Goal: Task Accomplishment & Management: Manage account settings

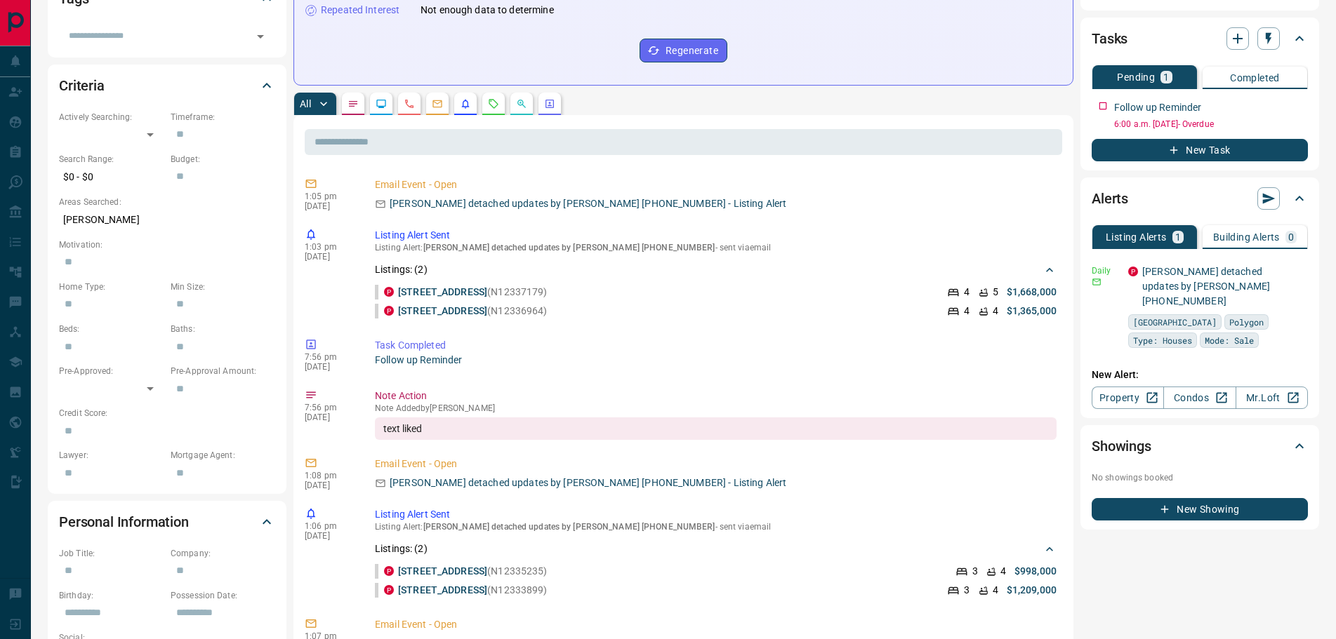
click at [362, 105] on button "button" at bounding box center [353, 104] width 22 height 22
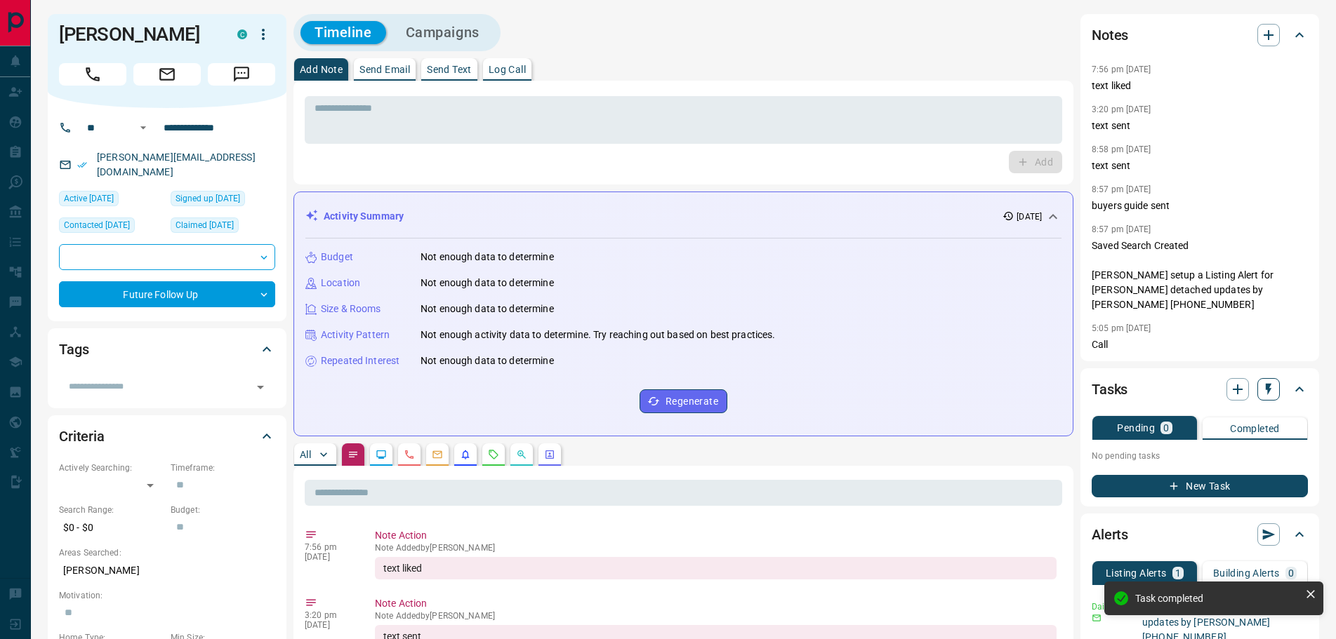
click at [1266, 396] on icon "button" at bounding box center [1269, 390] width 6 height 12
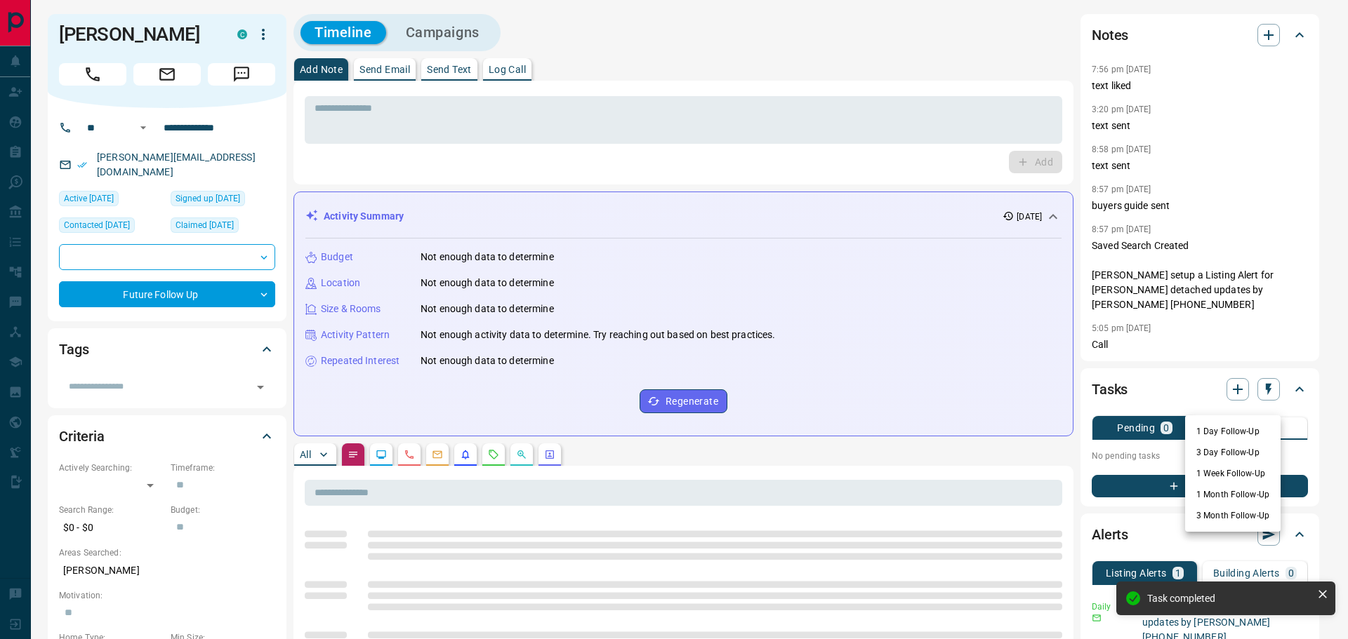
click at [1213, 493] on li "1 Month Follow-Up" at bounding box center [1232, 494] width 95 height 21
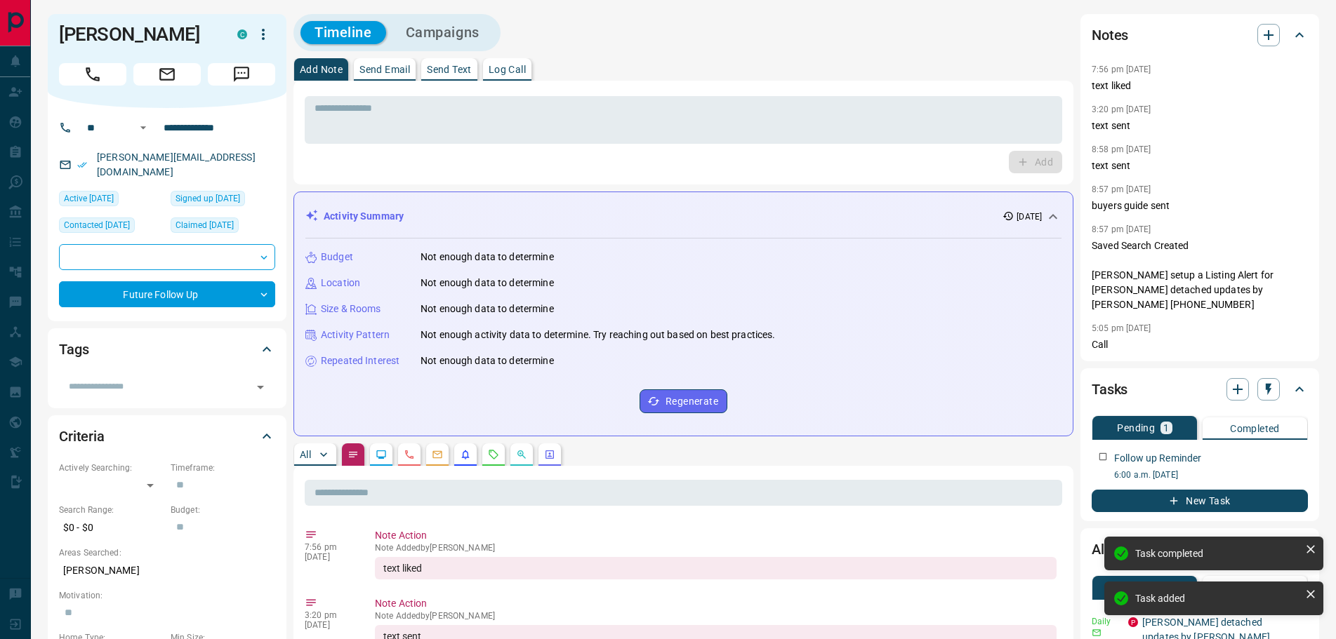
click at [495, 74] on p "Log Call" at bounding box center [507, 70] width 37 height 10
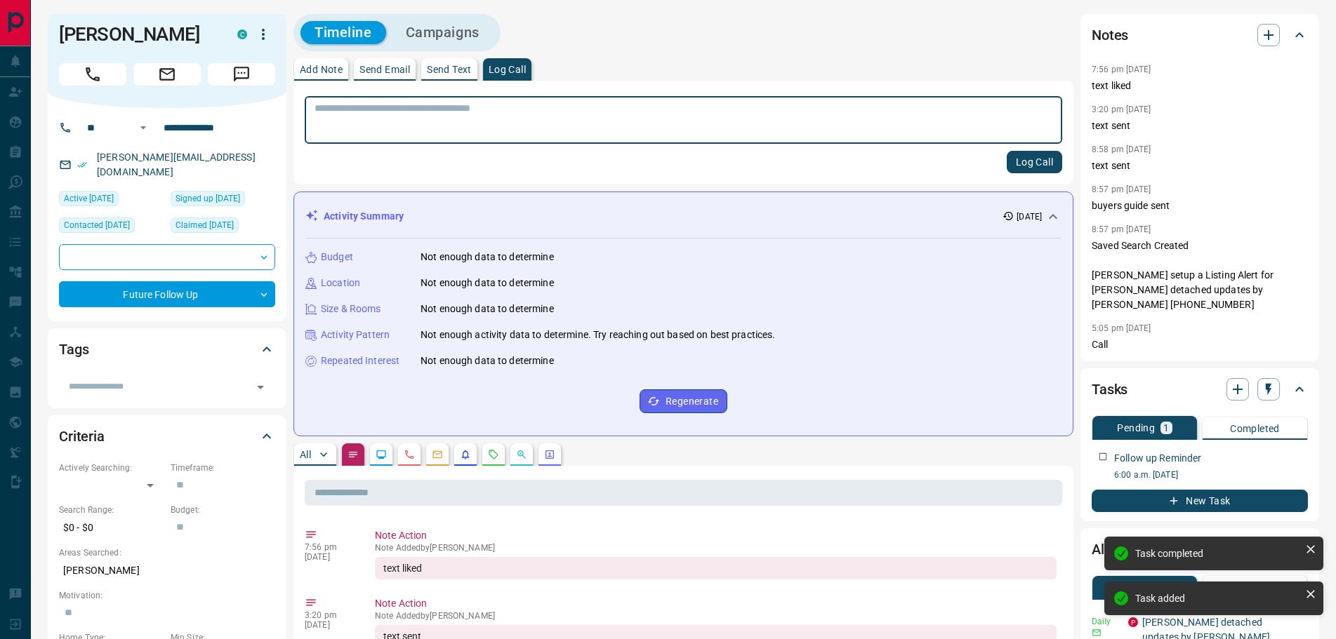
click at [1017, 166] on button "Log Call" at bounding box center [1034, 162] width 55 height 22
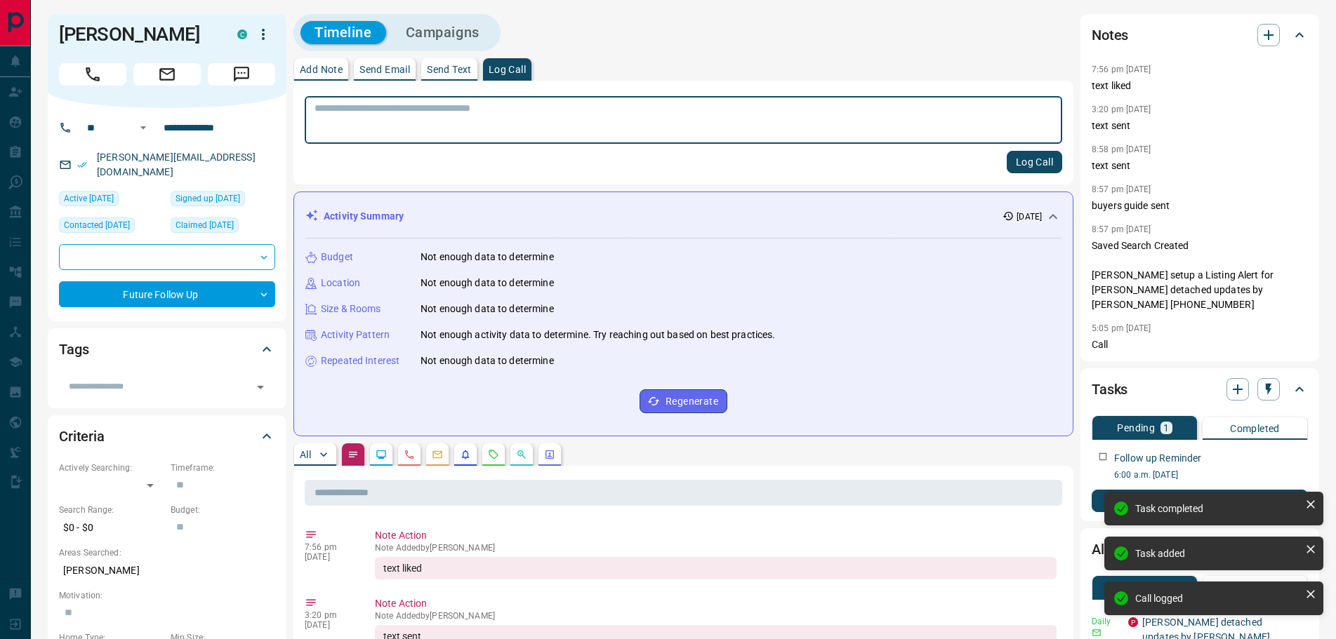
click at [320, 71] on p "Add Note" at bounding box center [321, 70] width 43 height 10
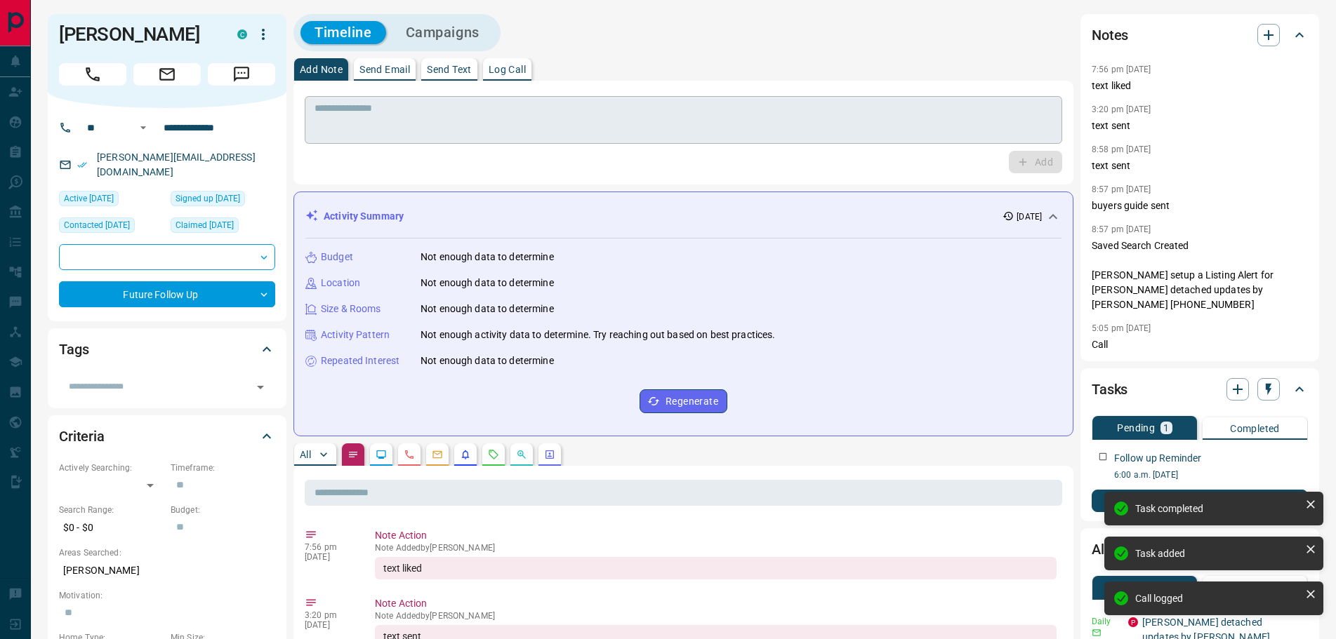
click at [347, 112] on textarea at bounding box center [683, 120] width 738 height 36
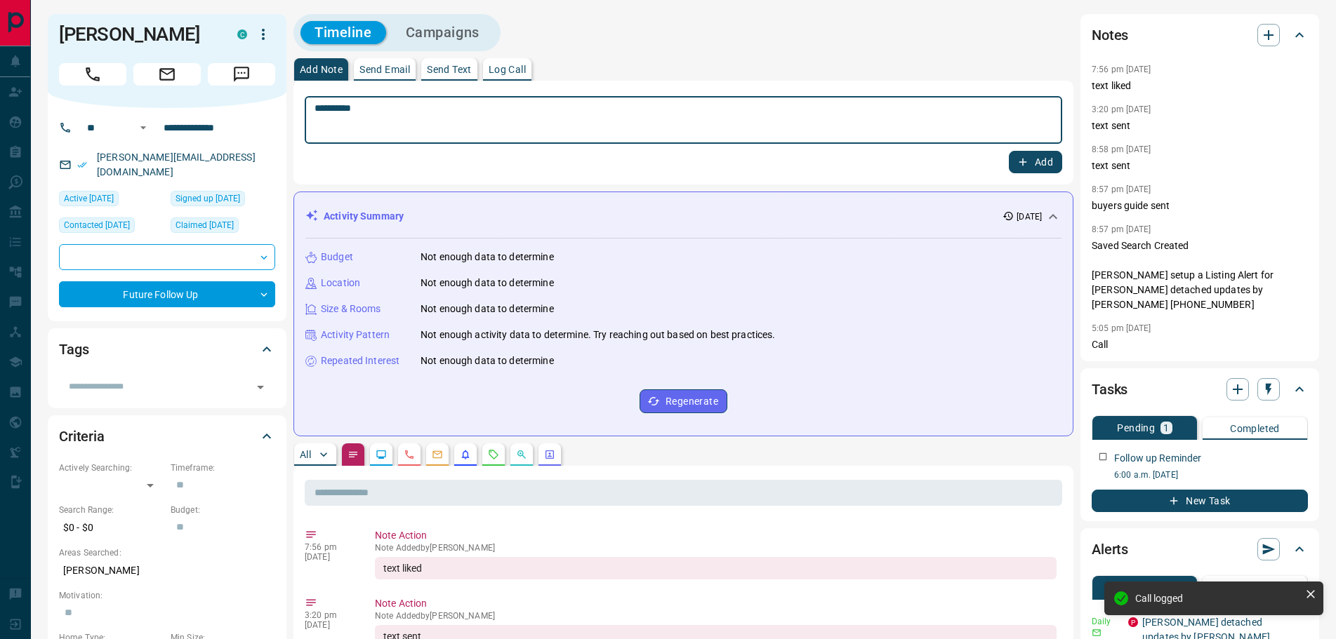
type textarea "*********"
click at [1030, 161] on button "Add" at bounding box center [1035, 162] width 53 height 22
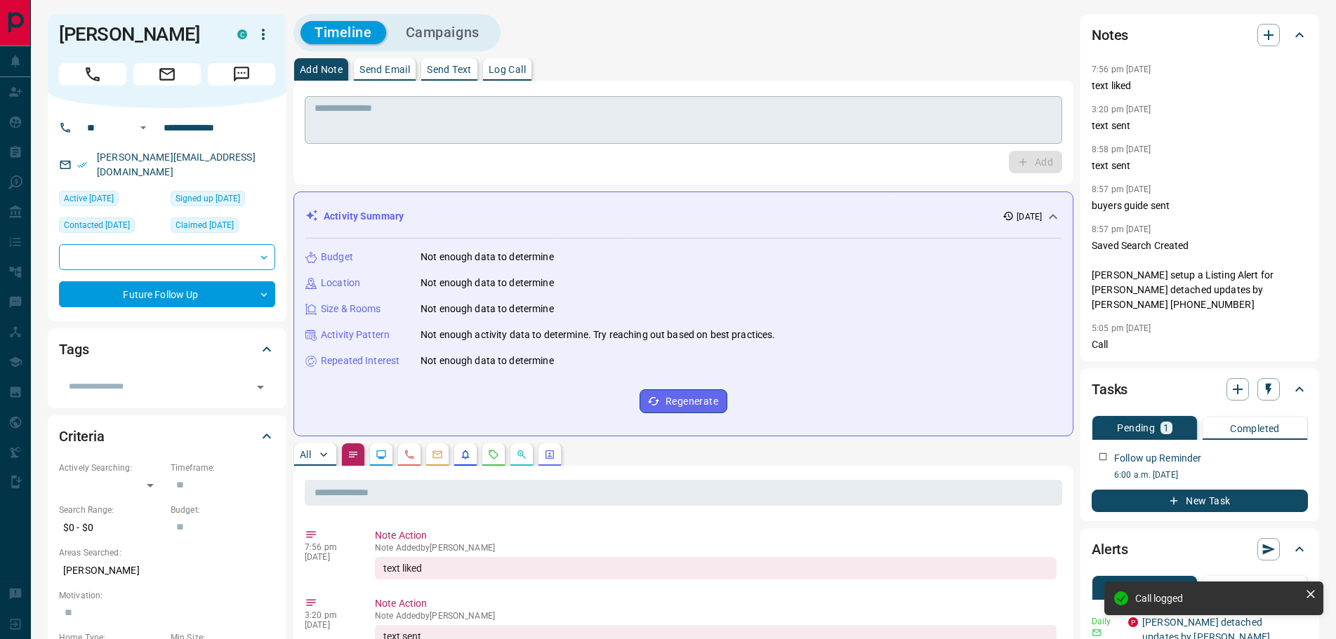
click at [503, 114] on textarea at bounding box center [683, 120] width 738 height 36
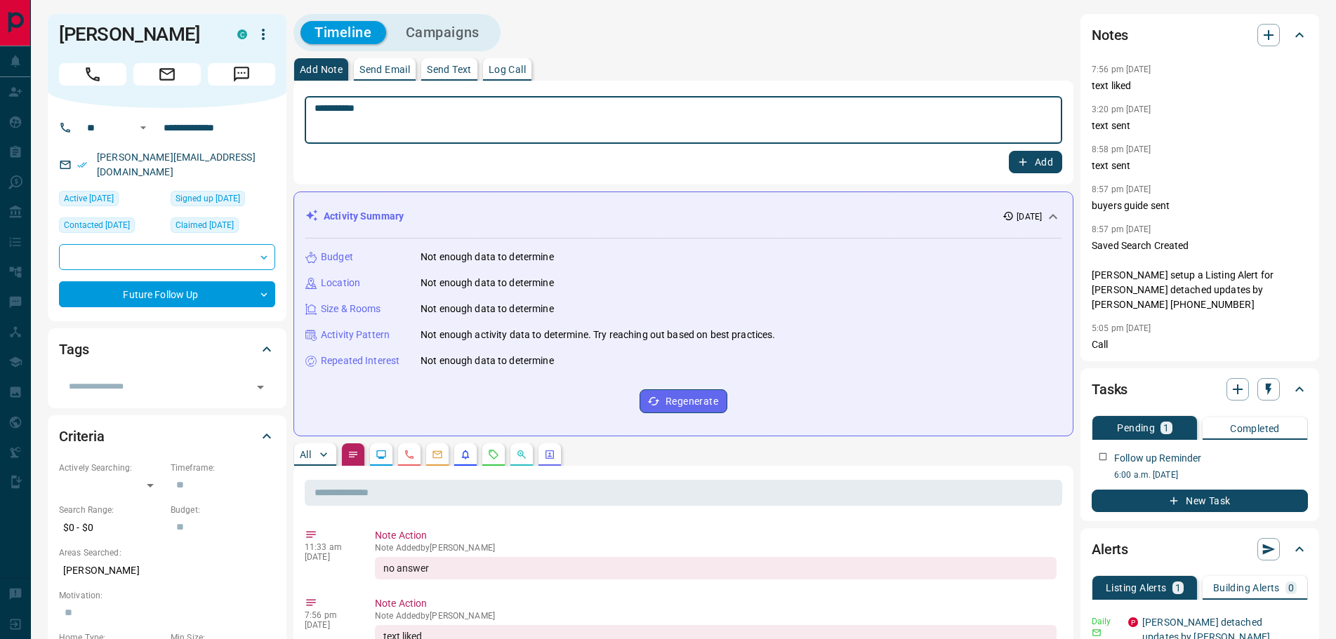
type textarea "**********"
click at [1036, 161] on button "Add" at bounding box center [1035, 162] width 53 height 22
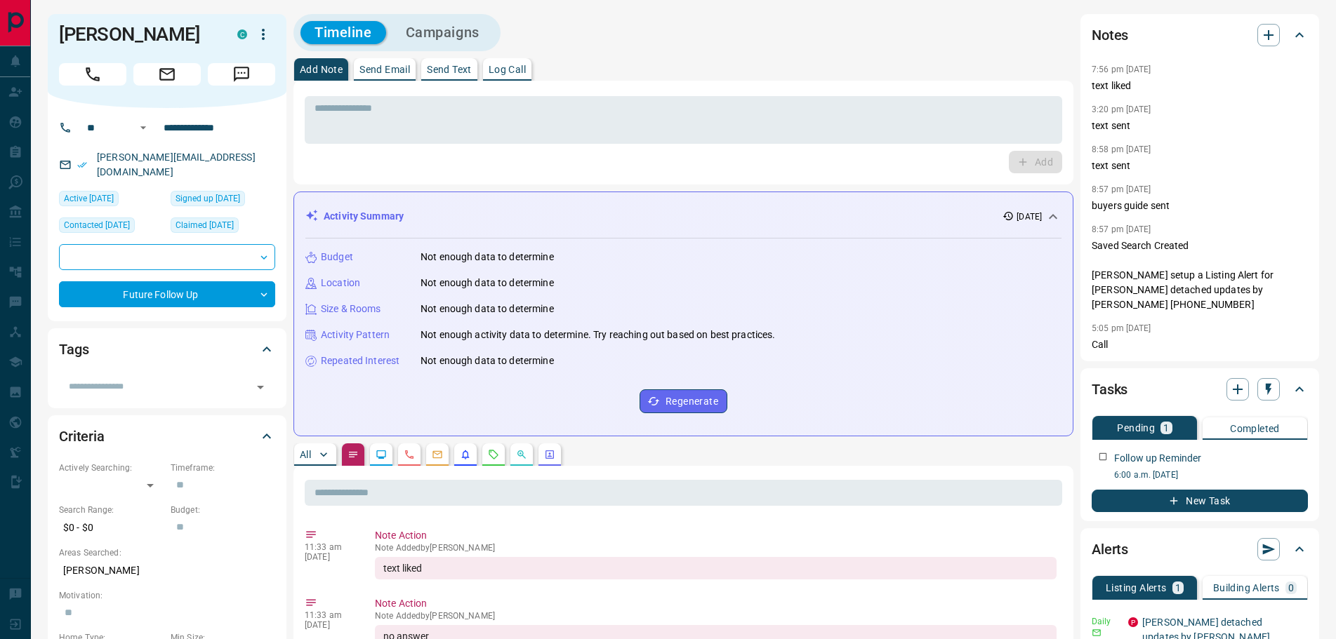
click at [383, 453] on icon "Lead Browsing Activity" at bounding box center [381, 454] width 11 height 11
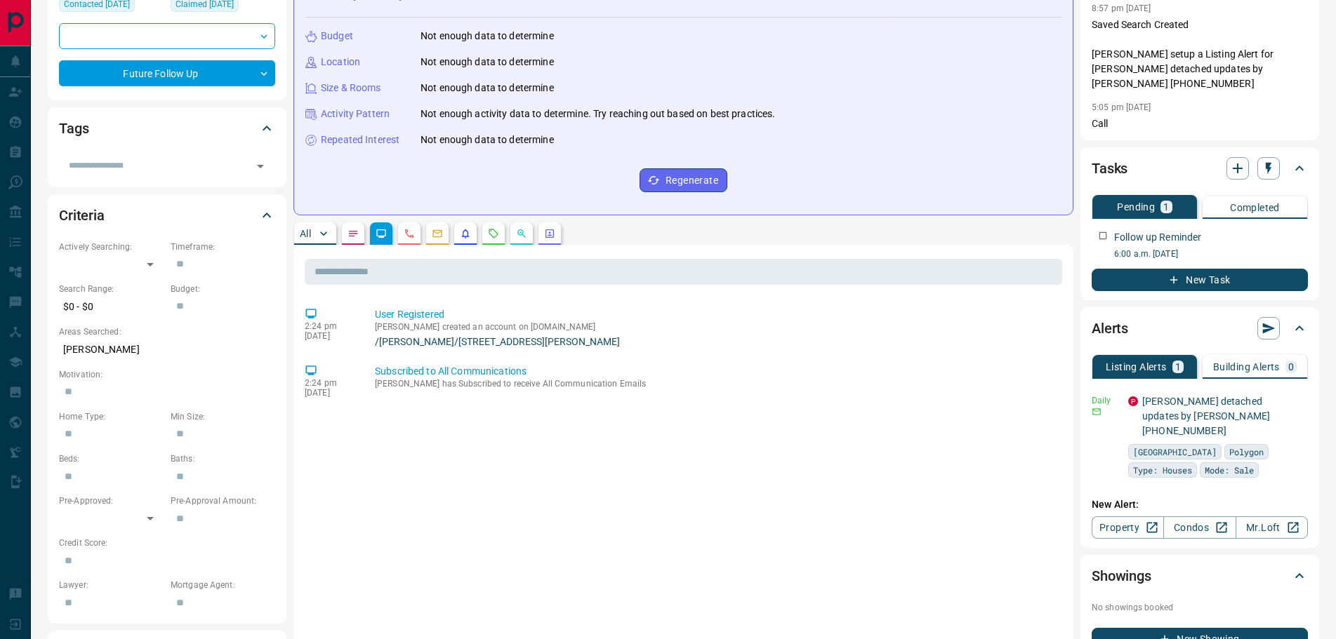
scroll to position [140, 0]
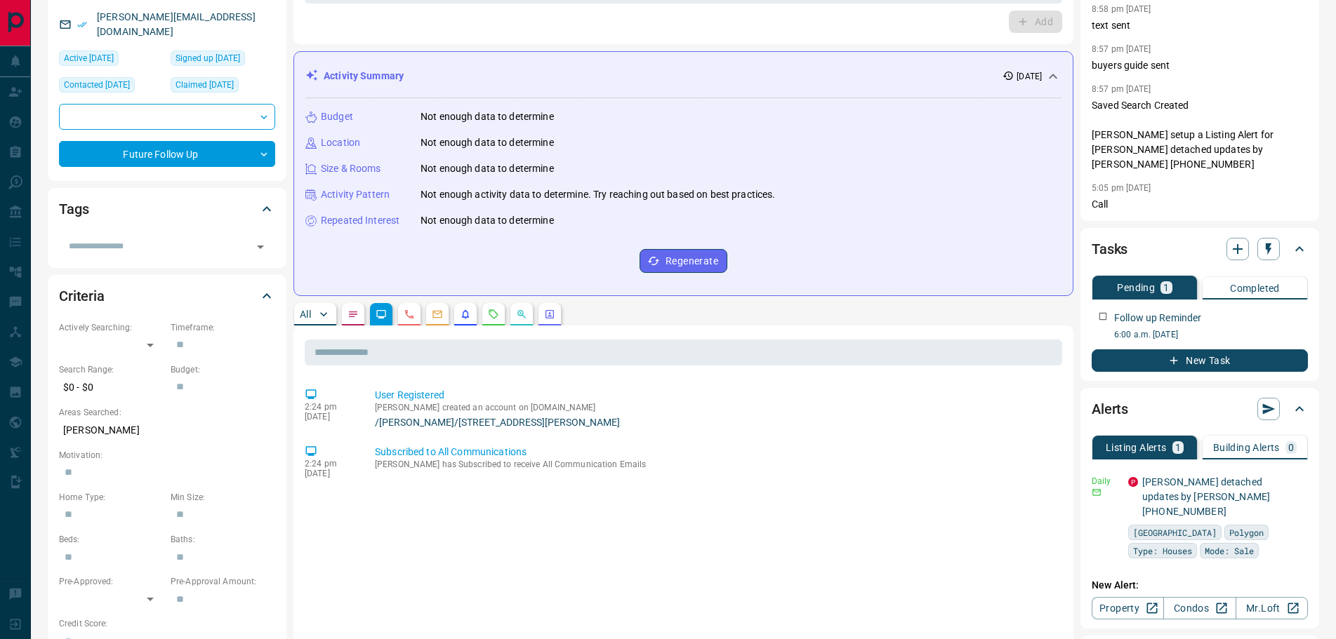
click at [312, 310] on button "All" at bounding box center [315, 314] width 42 height 22
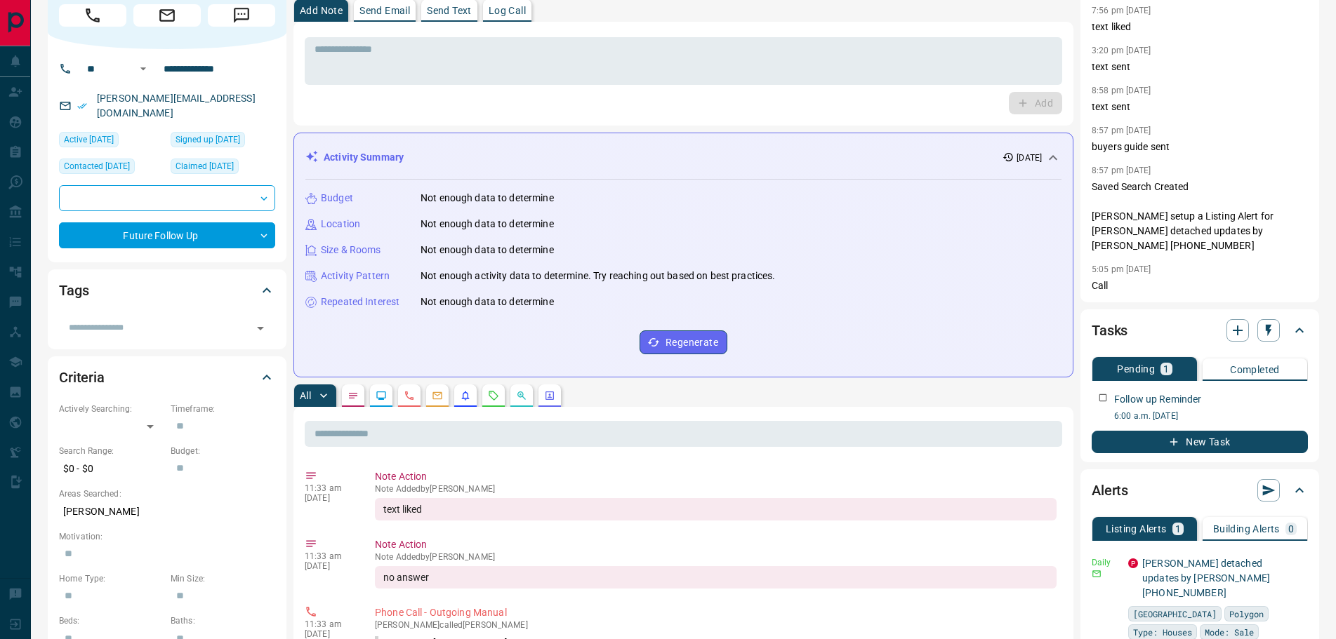
scroll to position [0, 0]
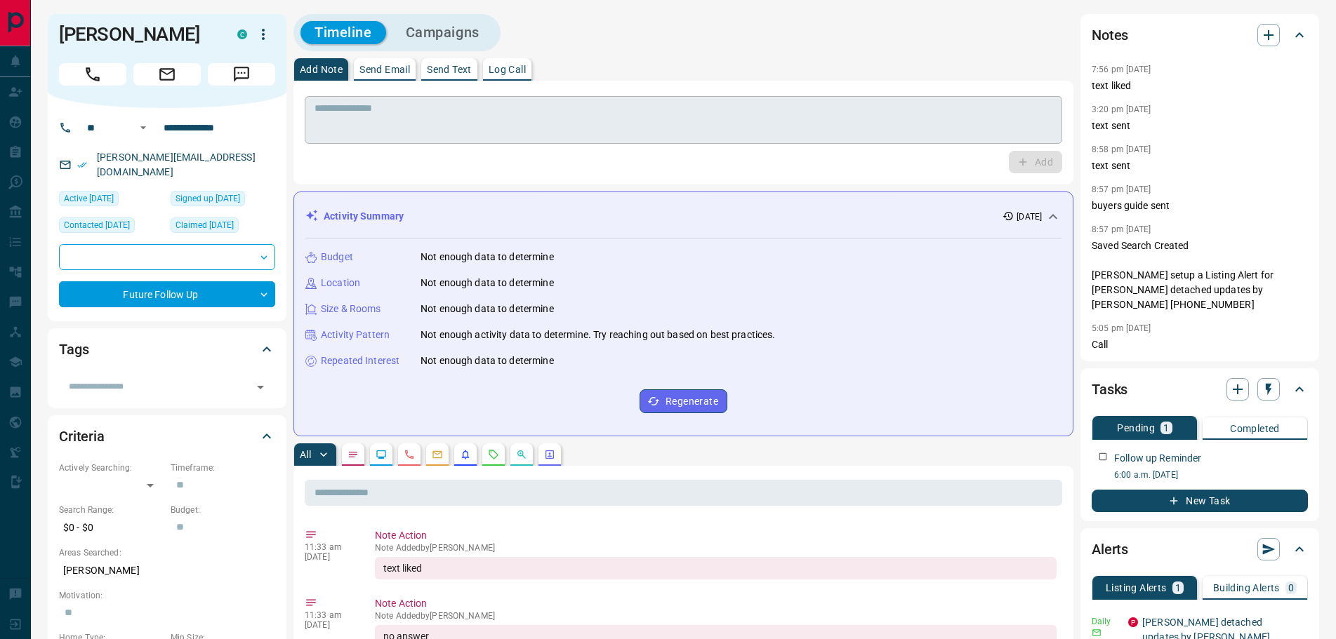
click at [347, 115] on textarea at bounding box center [683, 120] width 738 height 36
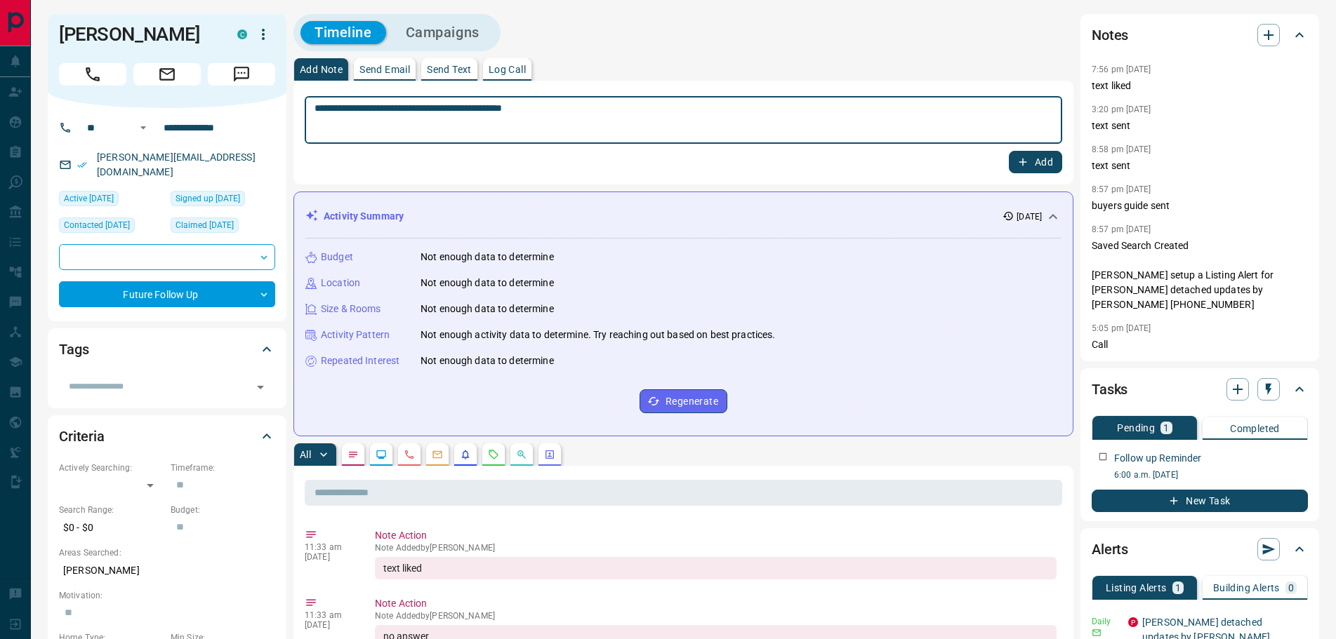
type textarea "**********"
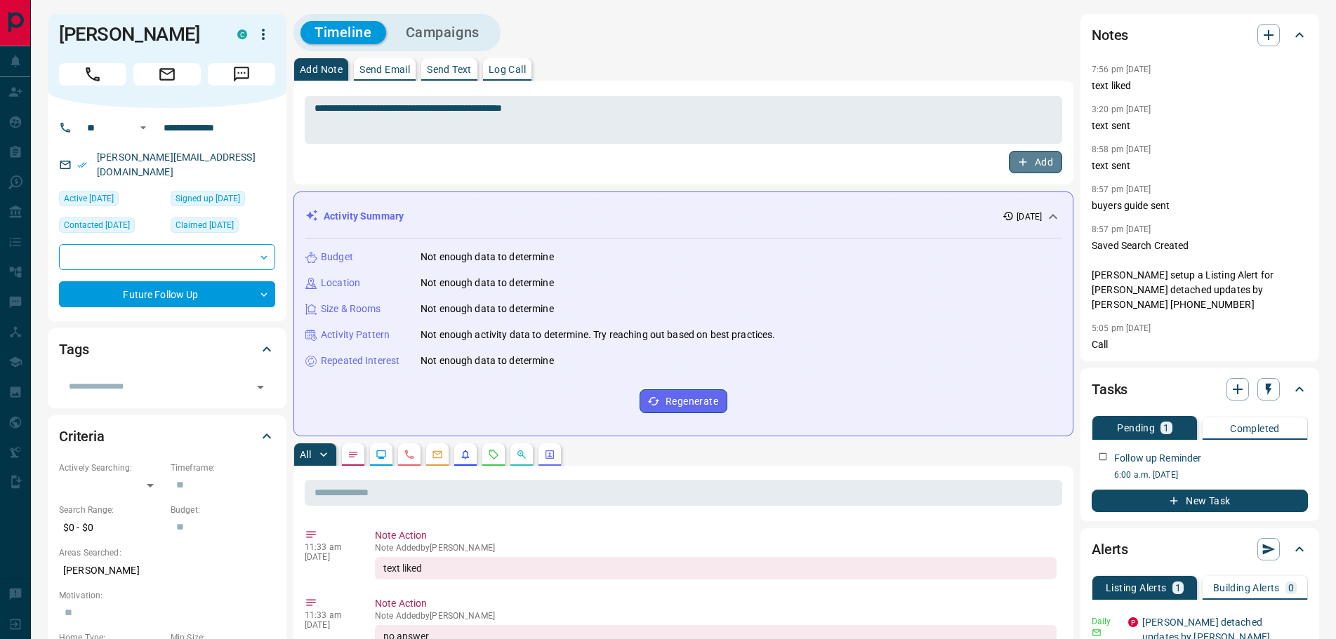
click at [1028, 161] on icon "button" at bounding box center [1022, 162] width 13 height 13
